Goal: Information Seeking & Learning: Learn about a topic

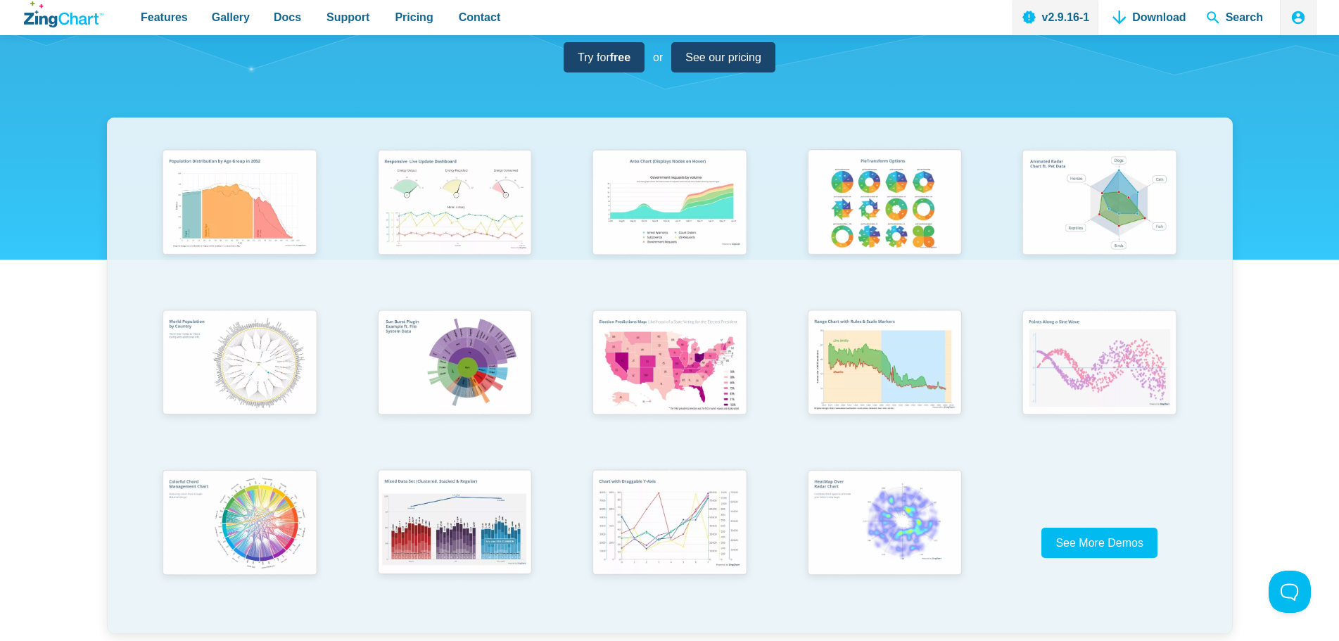
scroll to position [281, 0]
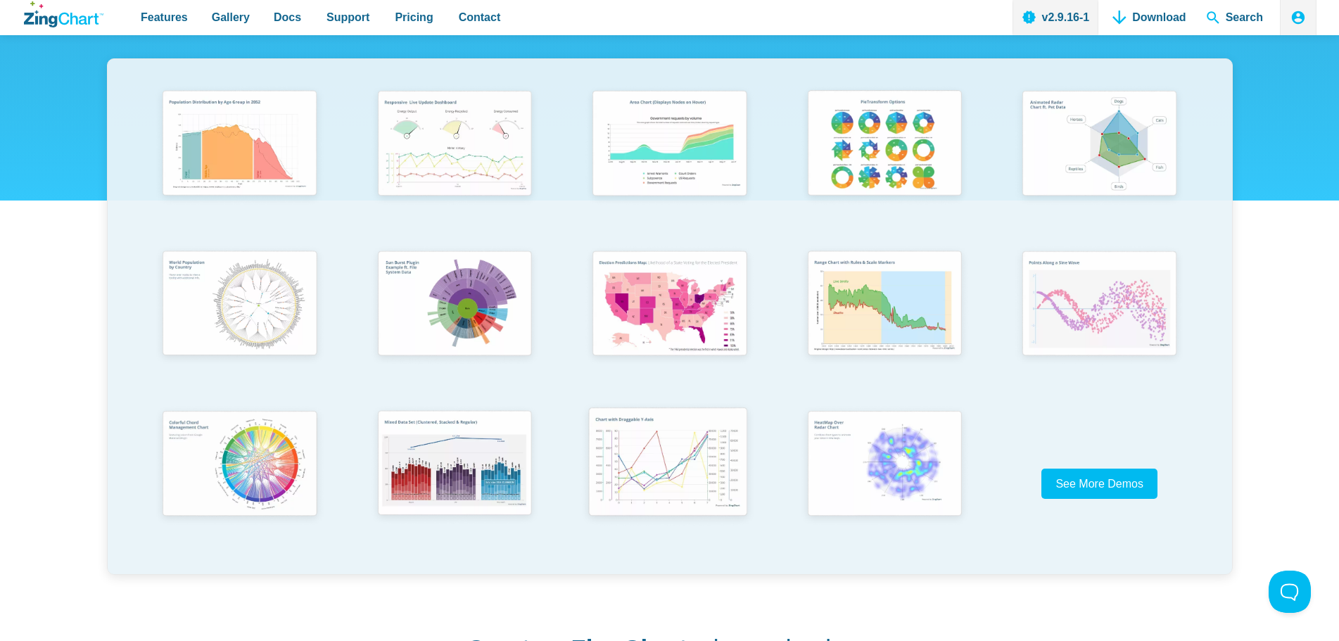
click at [667, 469] on img "App Content" at bounding box center [668, 463] width 177 height 127
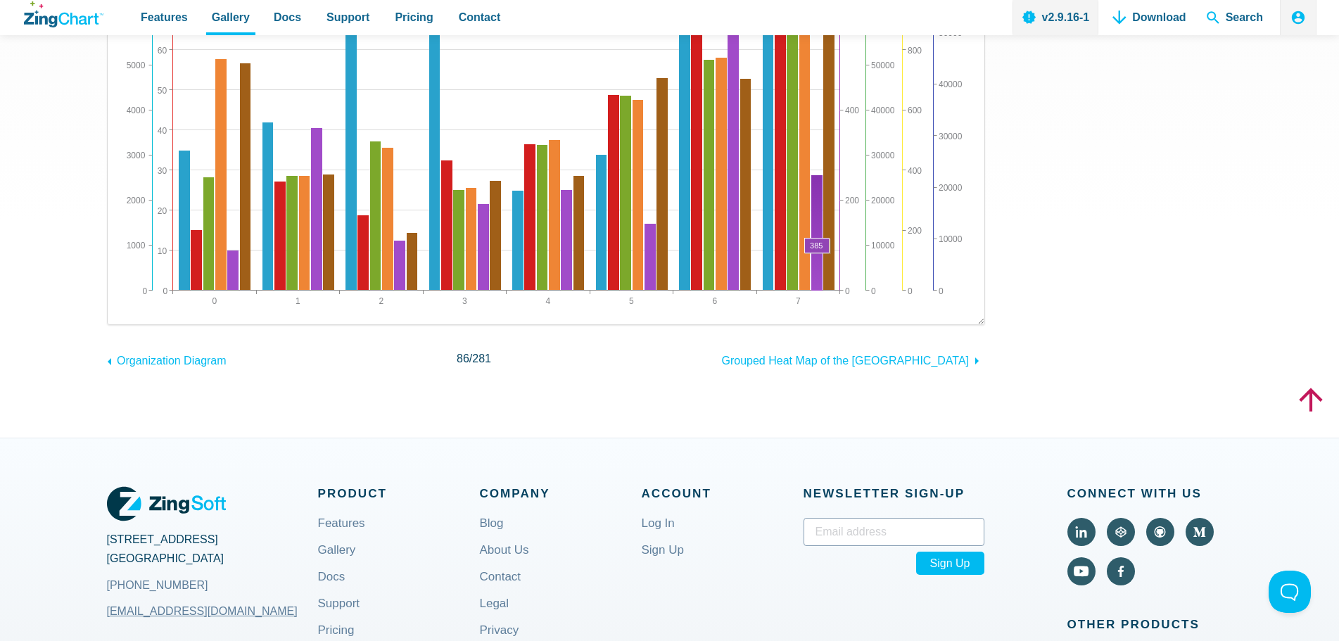
click at [122, 310] on area "App Content" at bounding box center [122, 310] width 0 height 0
click at [817, 376] on div "Multiple Y-Axes Result Full HTML JS CSS Edit Download ​ Powered by ZingChart Cl…" at bounding box center [670, 75] width 1126 height 723
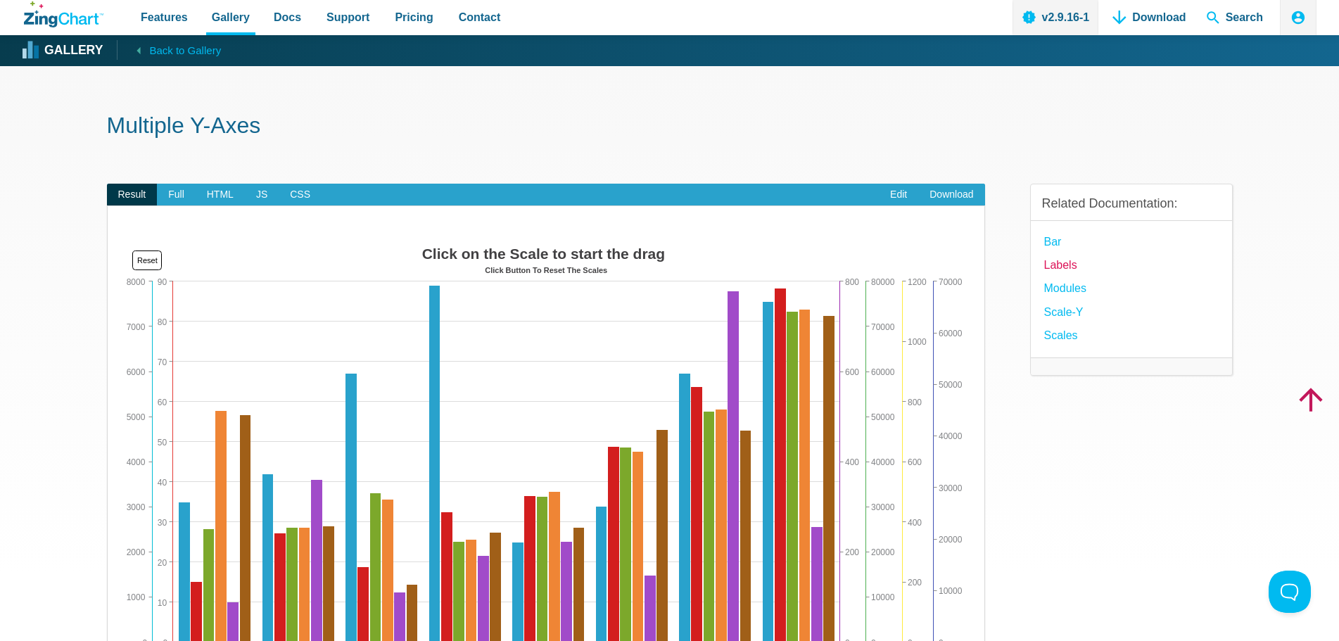
click at [1060, 264] on link "Labels" at bounding box center [1060, 264] width 33 height 19
click at [1070, 262] on link "Labels" at bounding box center [1060, 264] width 33 height 19
